Goal: Use online tool/utility

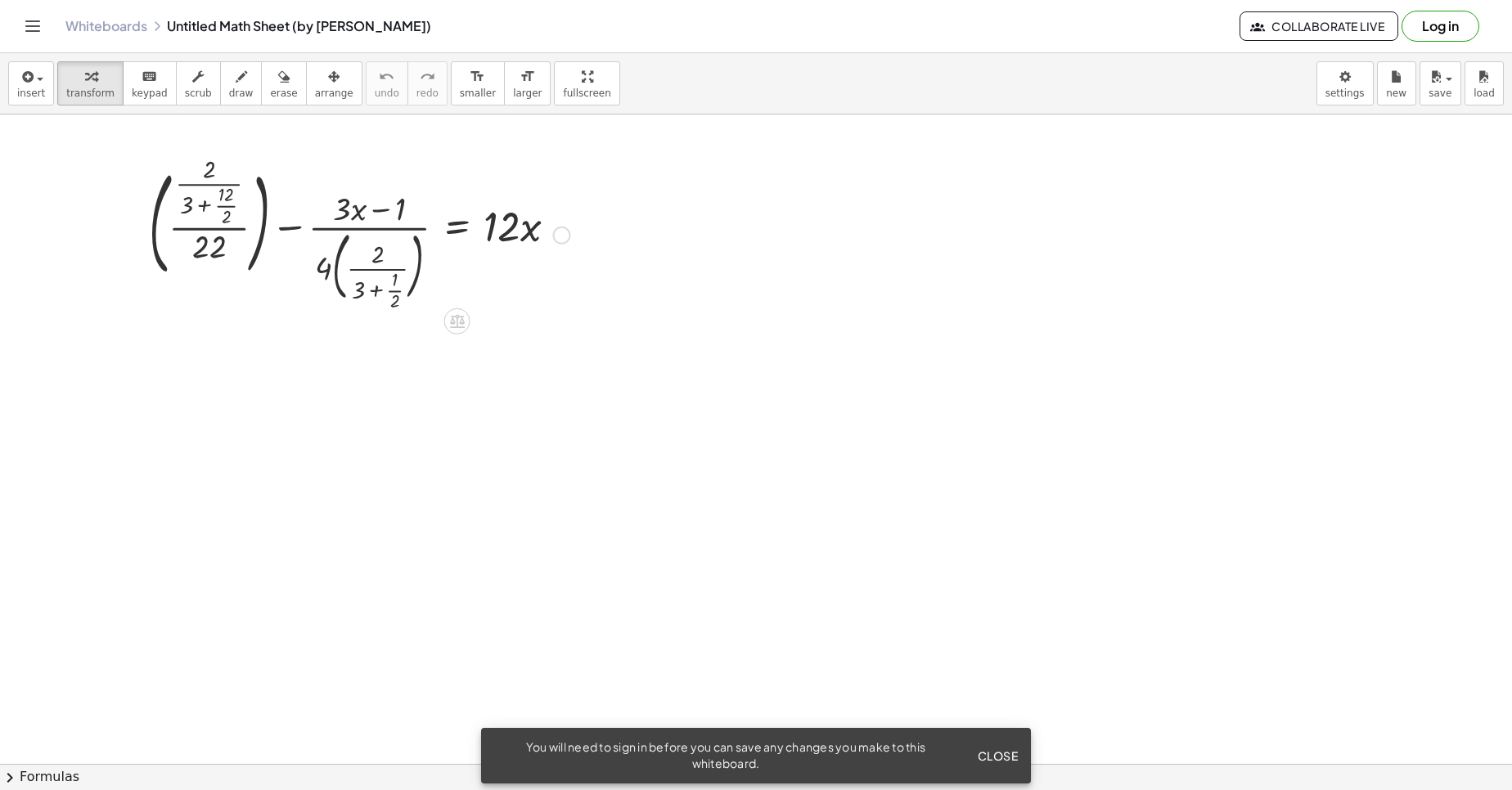
click at [321, 187] on div at bounding box center [360, 233] width 437 height 145
click at [529, 224] on div at bounding box center [360, 233] width 437 height 145
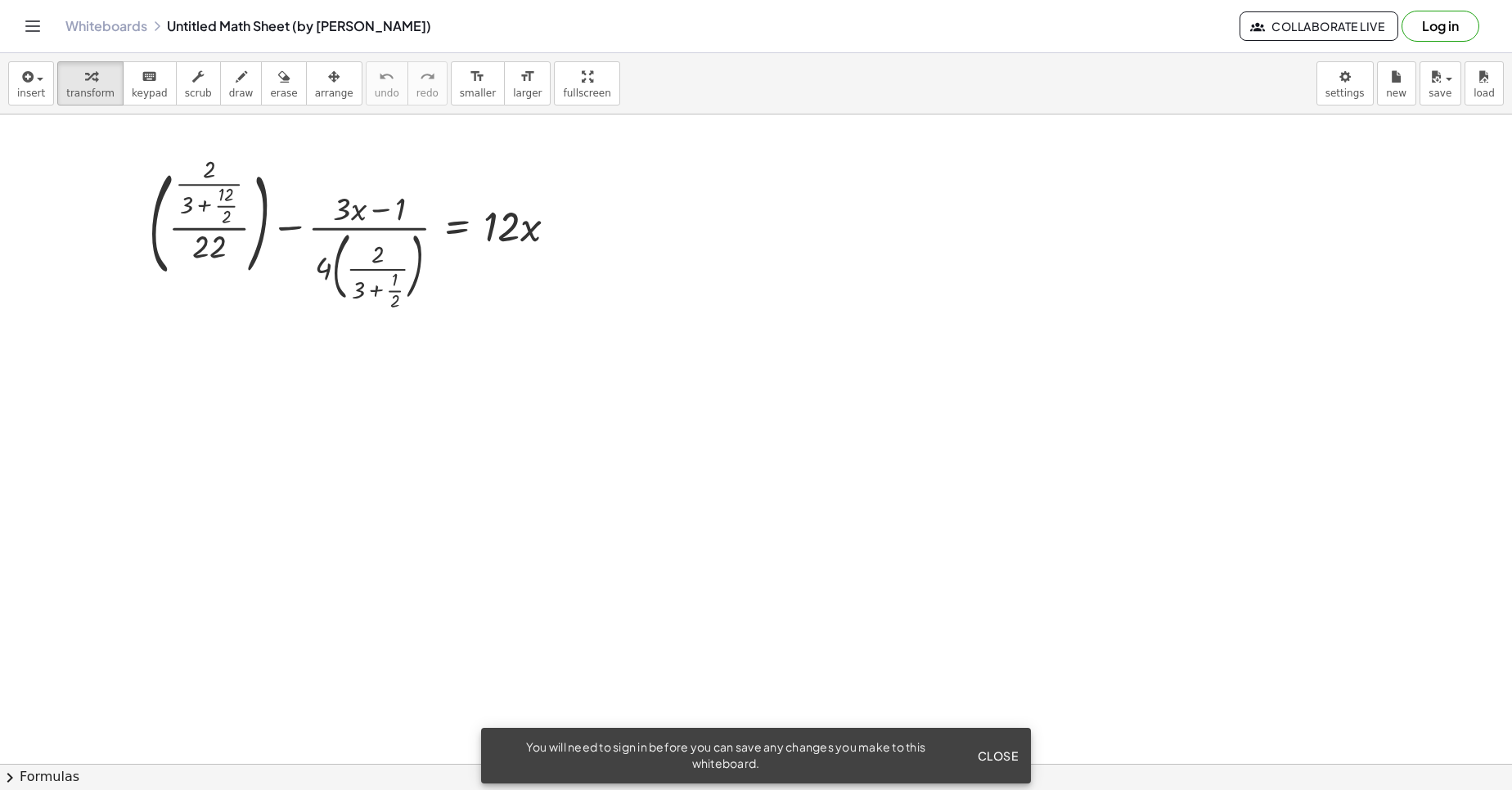
click at [998, 754] on span "Close" at bounding box center [997, 755] width 41 height 15
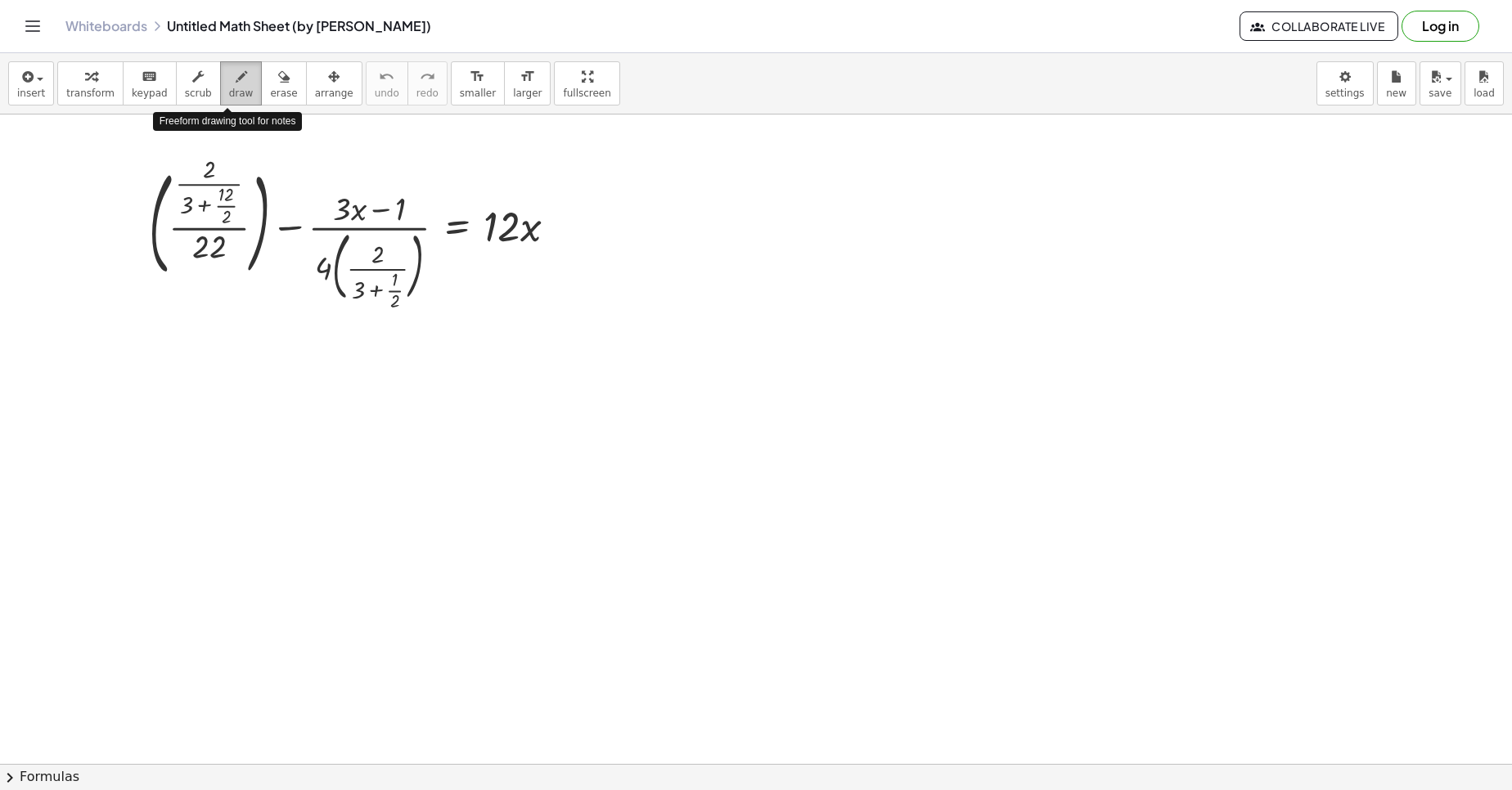
click at [230, 88] on span "draw" at bounding box center [241, 93] width 24 height 11
drag, startPoint x: 339, startPoint y: 400, endPoint x: 333, endPoint y: 393, distance: 9.2
drag, startPoint x: 417, startPoint y: 372, endPoint x: 476, endPoint y: 386, distance: 60.6
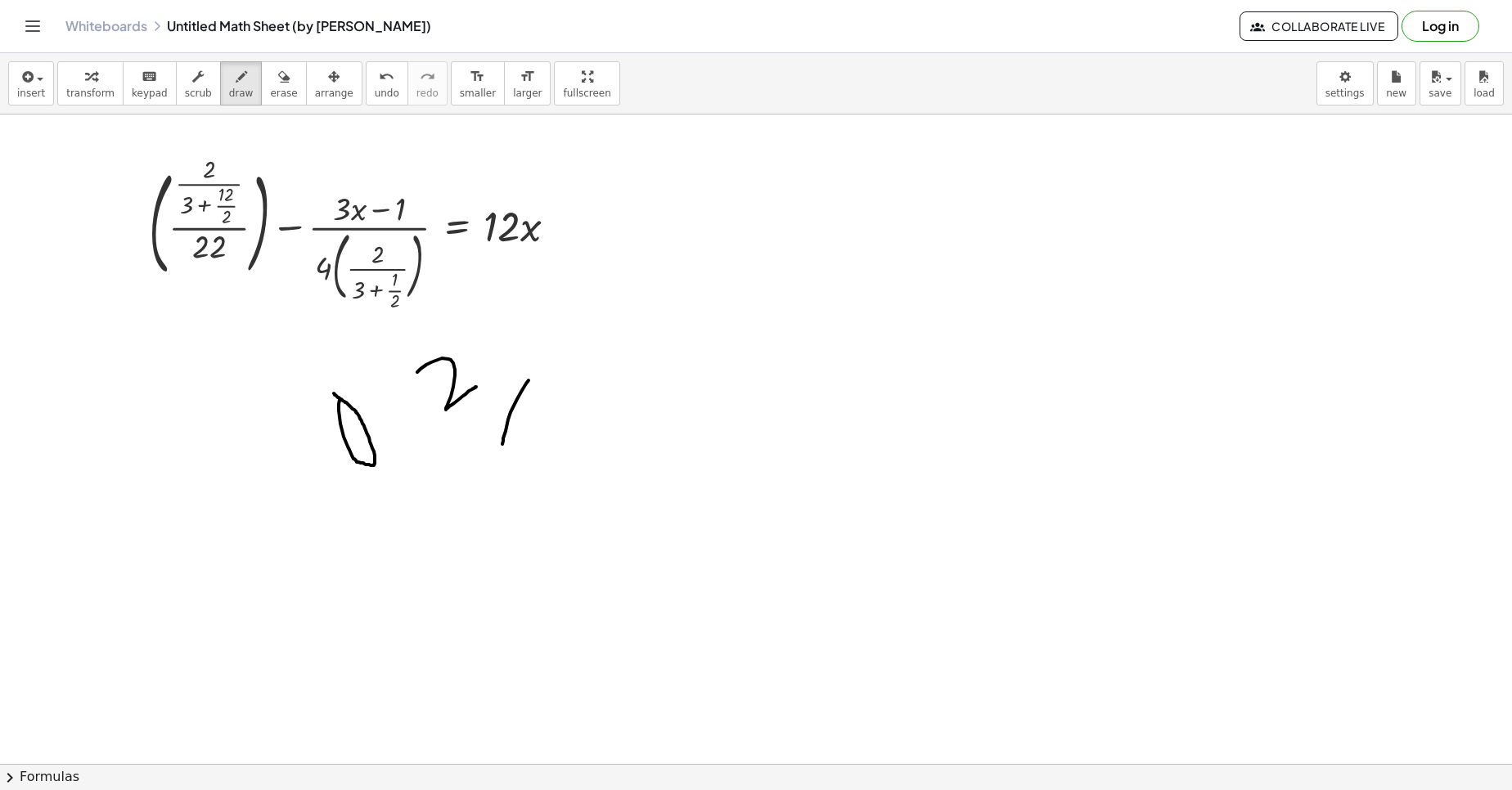
drag, startPoint x: 528, startPoint y: 380, endPoint x: 501, endPoint y: 445, distance: 70.4
drag, startPoint x: 558, startPoint y: 440, endPoint x: 601, endPoint y: 509, distance: 81.3
drag, startPoint x: 666, startPoint y: 448, endPoint x: 726, endPoint y: 458, distance: 60.8
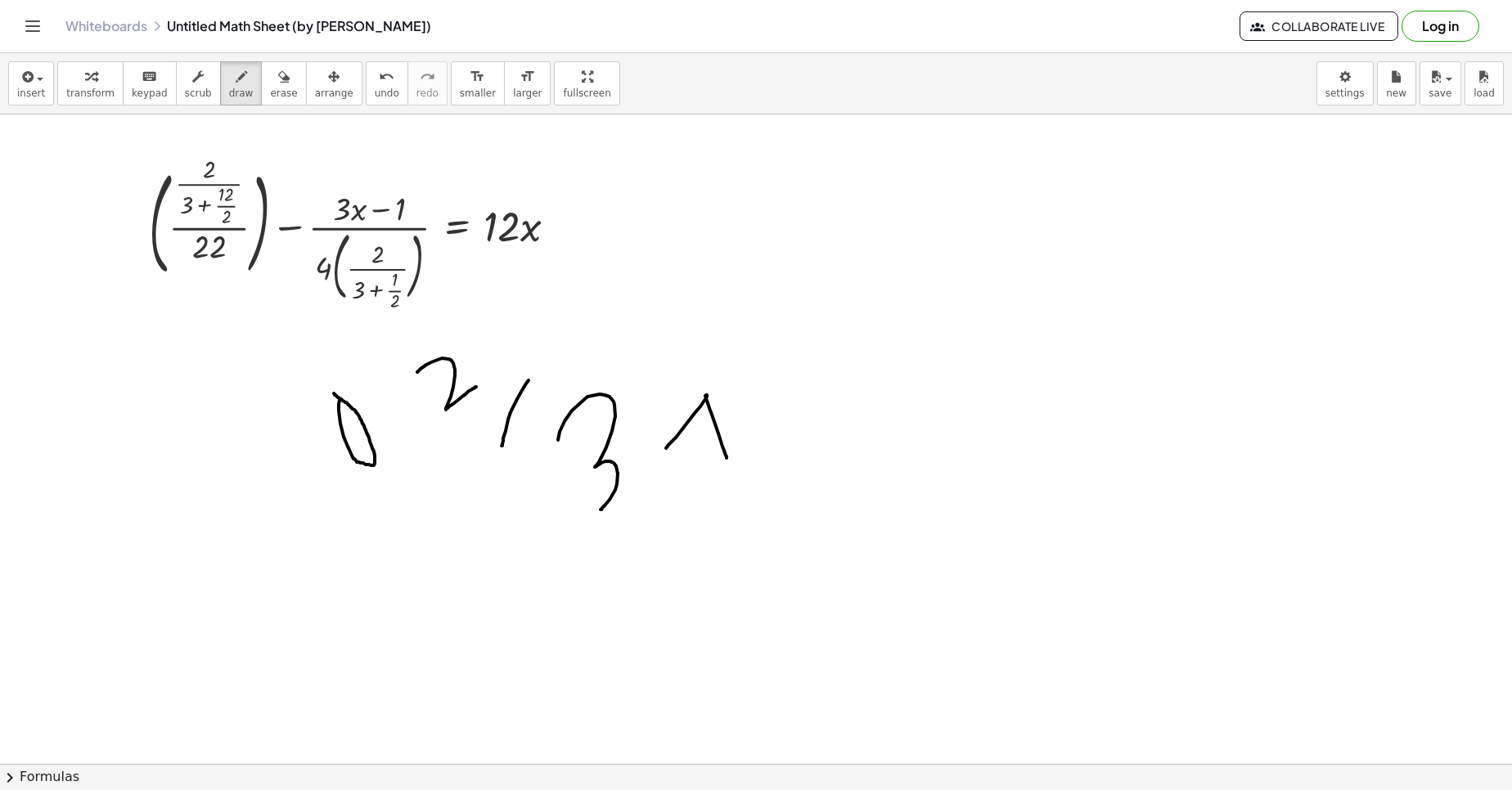
drag, startPoint x: 680, startPoint y: 400, endPoint x: 719, endPoint y: 390, distance: 40.3
click at [374, 93] on span "undo" at bounding box center [386, 93] width 24 height 11
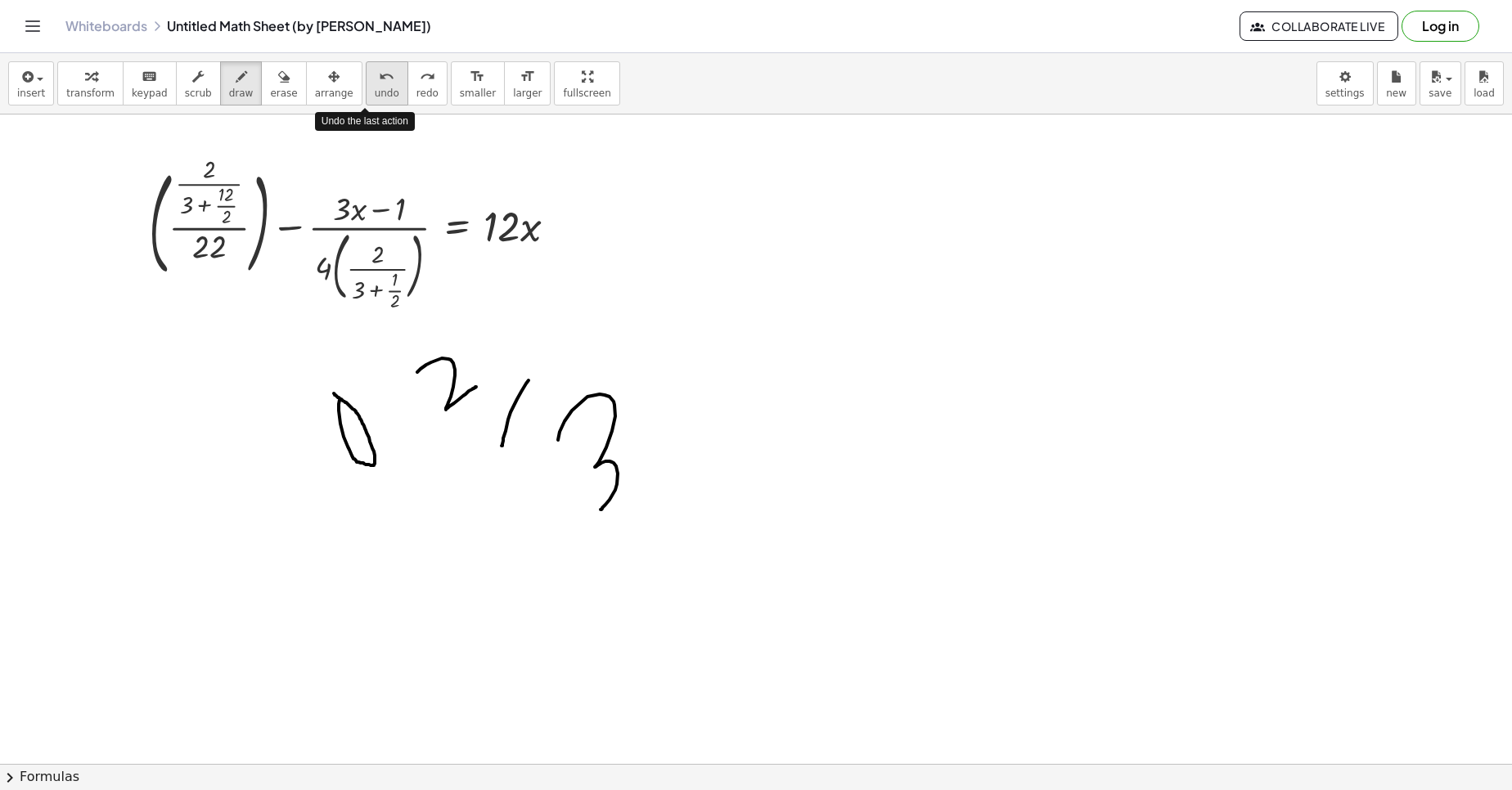
click at [374, 93] on span "undo" at bounding box center [386, 93] width 24 height 11
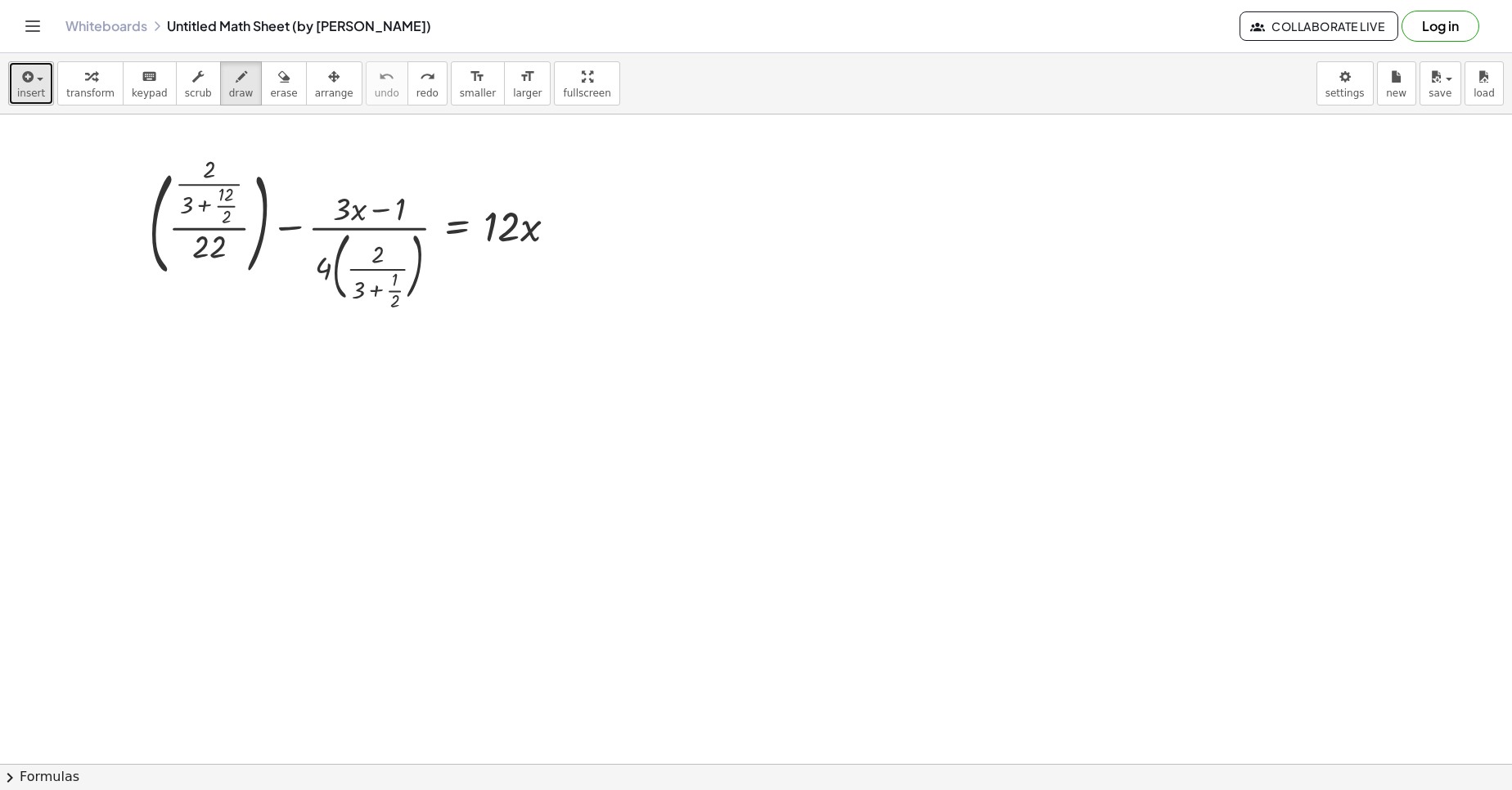
click at [41, 78] on span "button" at bounding box center [40, 79] width 7 height 3
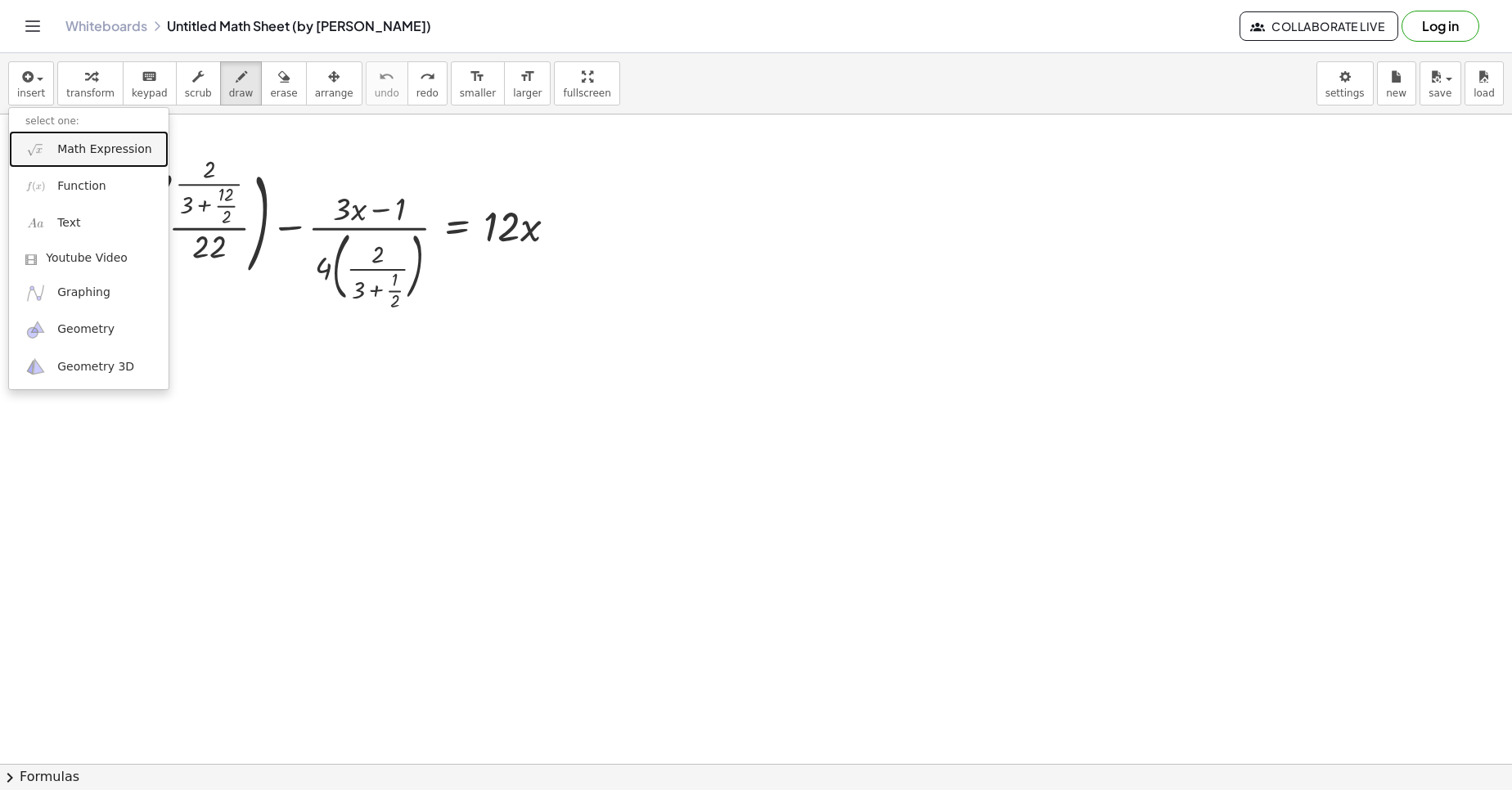
click at [90, 148] on span "Math Expression" at bounding box center [104, 150] width 94 height 17
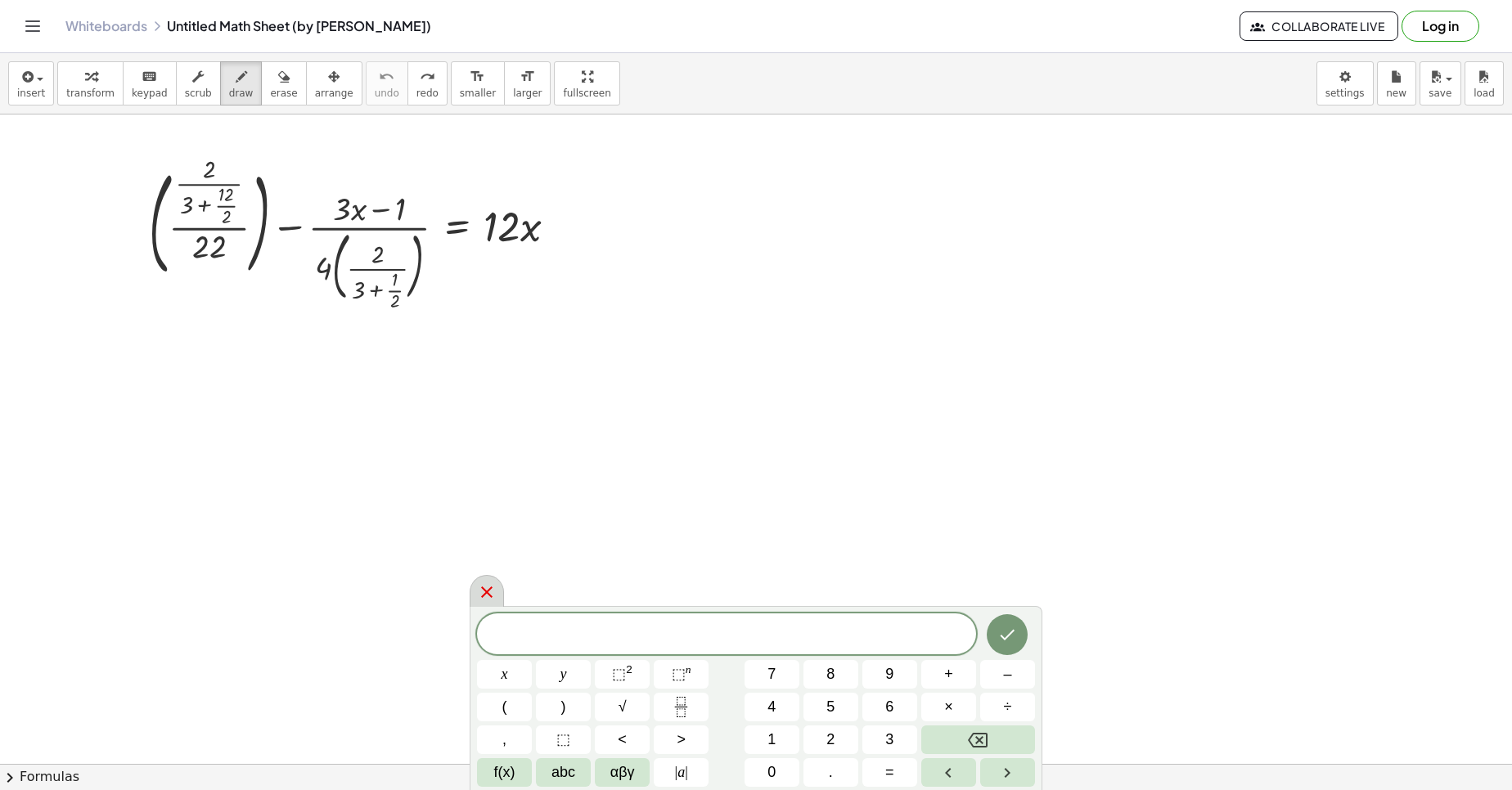
click at [487, 592] on icon at bounding box center [487, 592] width 20 height 20
